Goal: Task Accomplishment & Management: Manage account settings

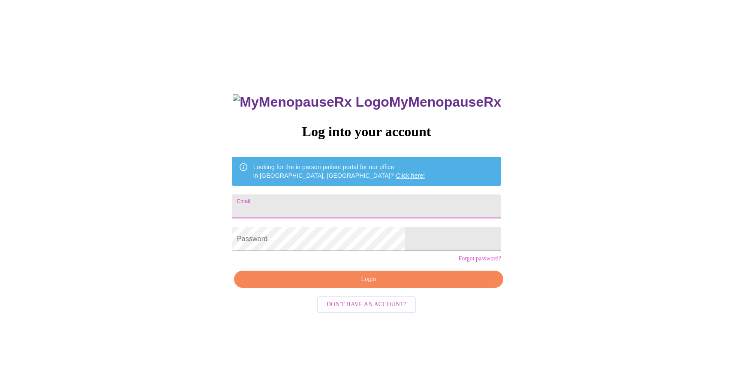
click at [335, 199] on input "Email" at bounding box center [366, 207] width 269 height 24
type input "[EMAIL_ADDRESS][DOMAIN_NAME]"
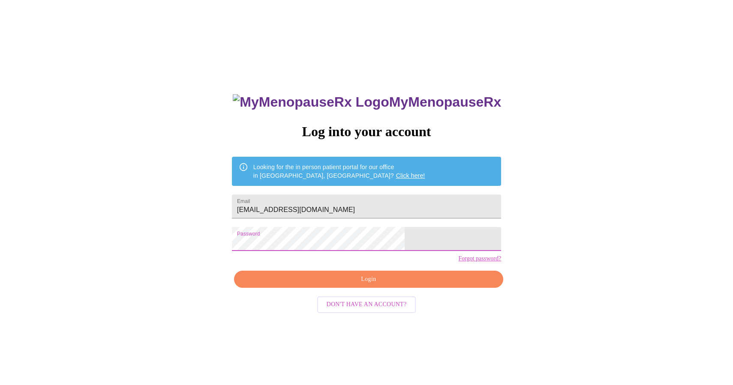
click at [365, 285] on span "Login" at bounding box center [368, 279] width 249 height 11
